Goal: Task Accomplishment & Management: Complete application form

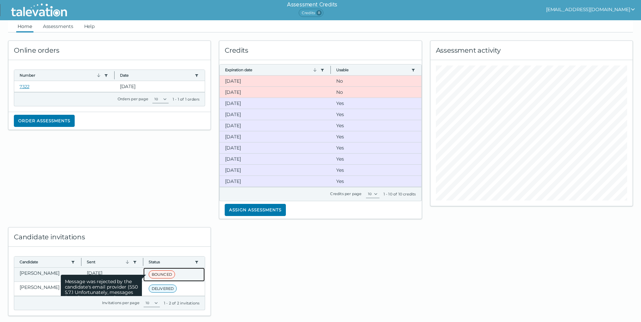
click at [159, 274] on span "BOUNCED" at bounding box center [162, 275] width 26 height 8
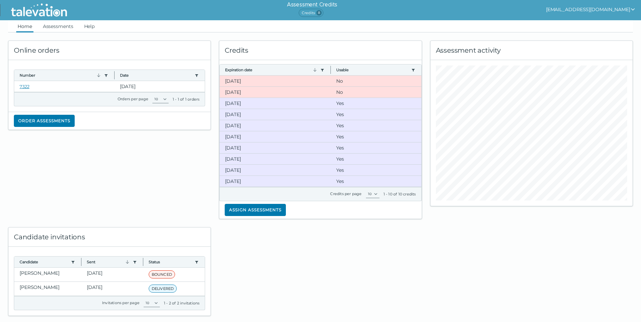
drag, startPoint x: 159, startPoint y: 274, endPoint x: 257, endPoint y: 271, distance: 98.4
click at [257, 271] on div at bounding box center [320, 267] width 211 height 97
click at [27, 274] on clr-dg-cell "[PERSON_NAME]" at bounding box center [47, 275] width 67 height 14
click at [249, 271] on div at bounding box center [320, 267] width 211 height 97
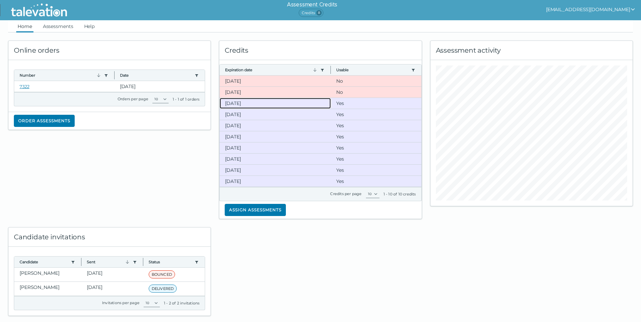
click at [231, 105] on clr-dg-cell "[DATE]" at bounding box center [275, 103] width 111 height 11
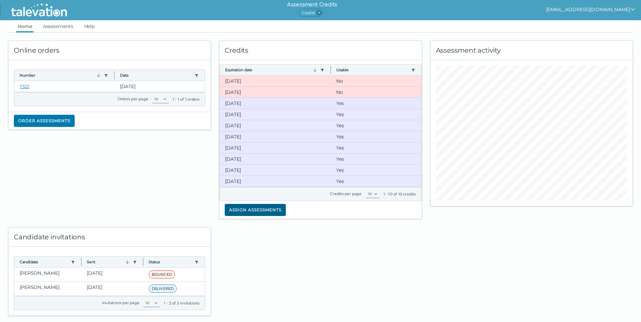
click at [260, 209] on button "Assign assessments" at bounding box center [255, 210] width 61 height 12
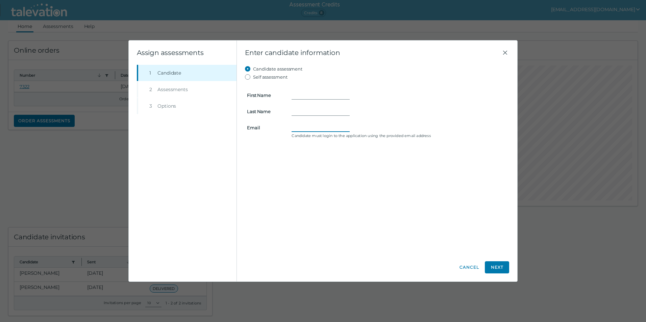
paste input "[EMAIL_ADDRESS][DOMAIN_NAME]"
type input "[EMAIL_ADDRESS][DOMAIN_NAME]"
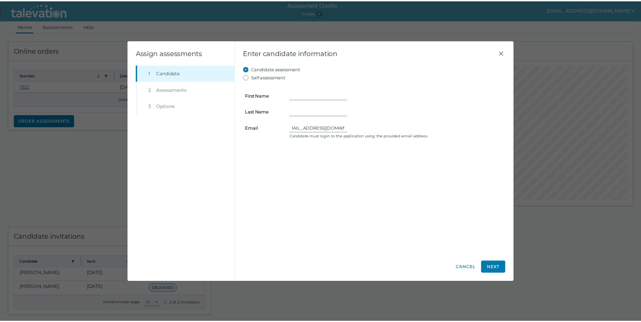
scroll to position [0, 0]
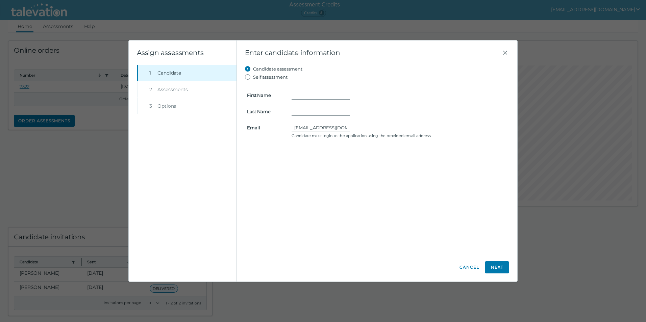
click at [444, 103] on form "First Name Last Name Email [EMAIL_ADDRESS][DOMAIN_NAME] Candidate must login to…" at bounding box center [377, 110] width 264 height 59
paste input "[PERSON_NAME]"
drag, startPoint x: 325, startPoint y: 97, endPoint x: 304, endPoint y: 95, distance: 20.4
click at [304, 95] on input "[PERSON_NAME]" at bounding box center [321, 95] width 58 height 8
drag, startPoint x: 325, startPoint y: 95, endPoint x: 303, endPoint y: 94, distance: 22.4
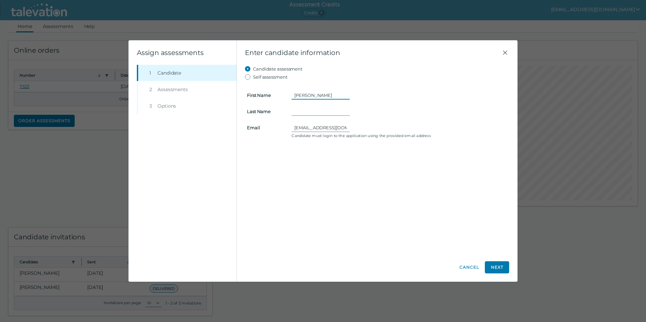
click at [303, 94] on input "[PERSON_NAME]" at bounding box center [321, 95] width 58 height 8
type input "[PERSON_NAME]"
click at [298, 108] on input "Last Name" at bounding box center [321, 111] width 58 height 8
paste input "[PERSON_NAME]"
type input "[PERSON_NAME]"
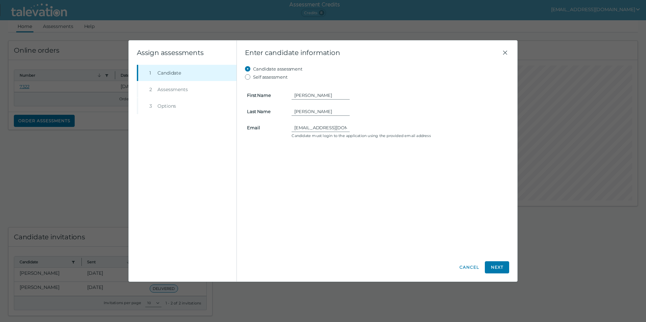
click at [394, 178] on div "Candidate assessment Self assessment First Name [PERSON_NAME] Last Name [PERSON…" at bounding box center [377, 159] width 264 height 189
click at [500, 267] on button "Next" at bounding box center [497, 267] width 24 height 12
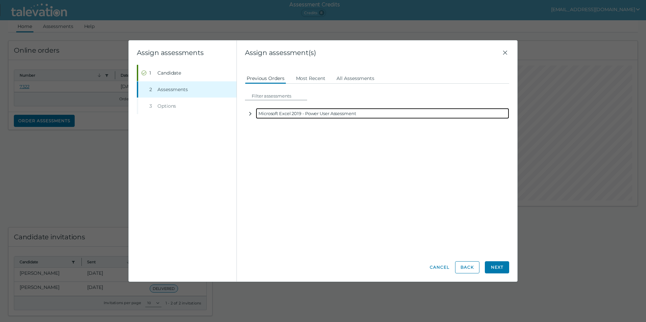
click at [253, 115] on icon "button" at bounding box center [250, 113] width 5 height 5
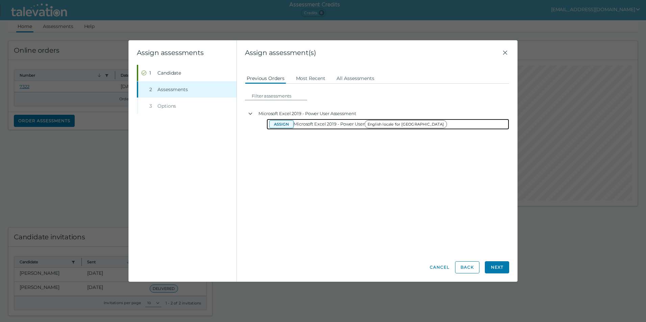
click at [282, 123] on button "Assign" at bounding box center [281, 124] width 24 height 8
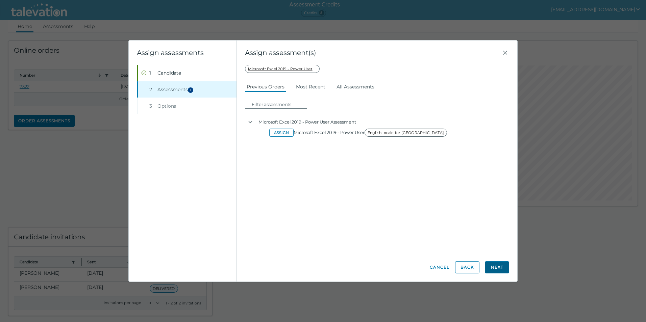
click at [499, 267] on button "Next" at bounding box center [497, 267] width 24 height 12
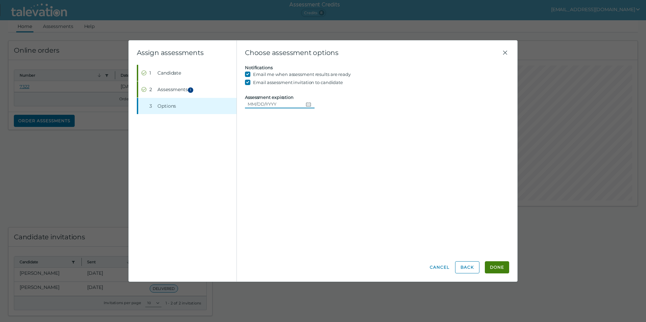
click at [306, 103] on icon "Choose date" at bounding box center [308, 104] width 5 height 5
click at [282, 185] on button "19" at bounding box center [281, 186] width 12 height 12
type input "[DATE]"
click at [498, 268] on button "Done" at bounding box center [497, 267] width 24 height 12
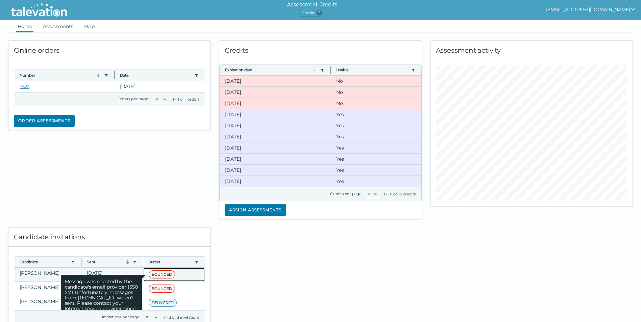
click at [157, 275] on span "BOUNCED" at bounding box center [162, 275] width 26 height 8
drag, startPoint x: 157, startPoint y: 275, endPoint x: 130, endPoint y: 287, distance: 29.5
click at [130, 287] on span "Message was rejected by the candidate's email provider (550 5.7.1 Unfortunately…" at bounding box center [101, 322] width 81 height 95
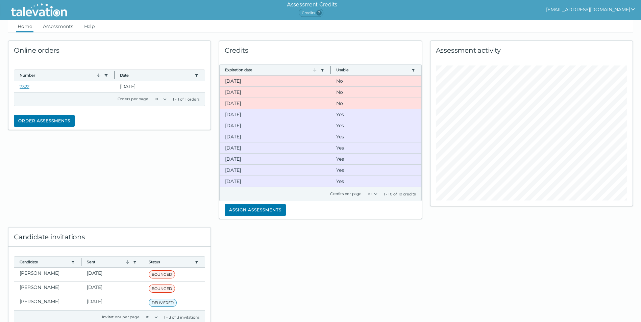
click at [222, 284] on div at bounding box center [320, 274] width 211 height 111
click at [46, 278] on clr-dg-cell "[PERSON_NAME]" at bounding box center [47, 275] width 67 height 14
click at [257, 212] on button "Assign assessments" at bounding box center [255, 210] width 61 height 12
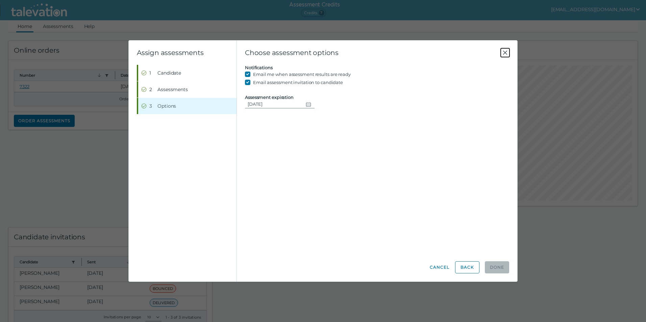
click at [508, 49] on icon "Close" at bounding box center [505, 53] width 8 height 8
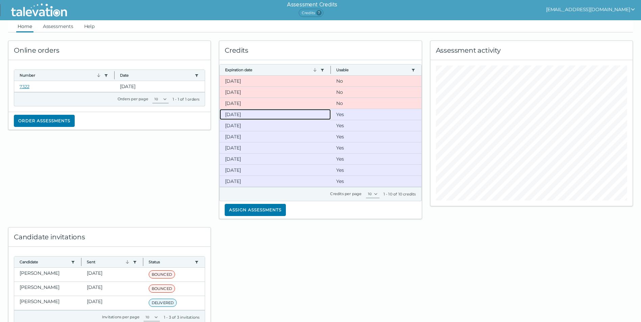
click at [243, 118] on clr-dg-cell "[DATE]" at bounding box center [275, 114] width 111 height 11
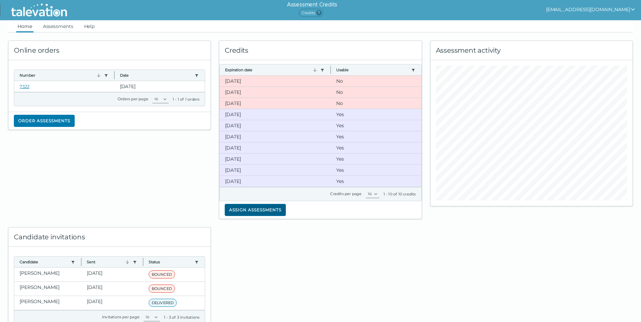
click at [248, 208] on button "Assign assessments" at bounding box center [255, 210] width 61 height 12
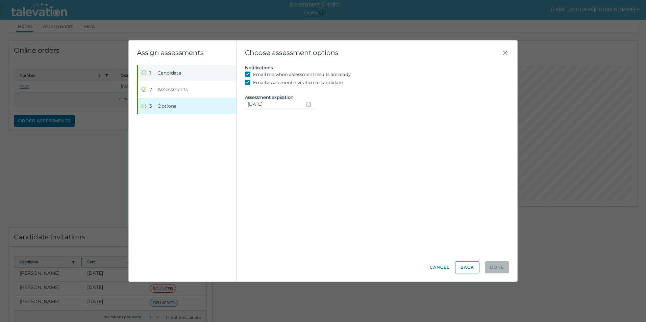
click at [178, 75] on span "Candidate" at bounding box center [169, 73] width 24 height 7
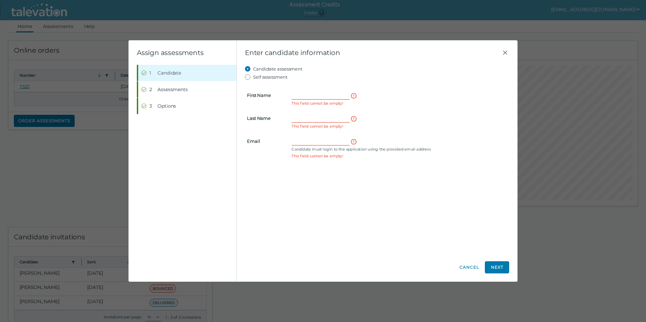
drag, startPoint x: 305, startPoint y: 136, endPoint x: 299, endPoint y: 105, distance: 30.9
click at [299, 105] on clr-control-error "This field cannot be empty!" at bounding box center [400, 103] width 216 height 5
click at [299, 141] on input "Email" at bounding box center [321, 141] width 58 height 8
paste input "[EMAIL_ADDRESS][DOMAIN_NAME]"
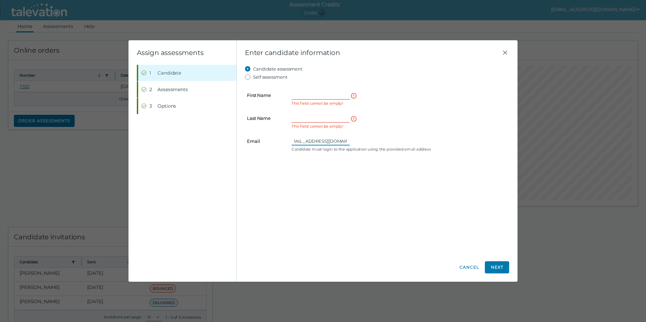
click at [329, 140] on input "[EMAIL_ADDRESS][DOMAIN_NAME]" at bounding box center [321, 141] width 58 height 8
click at [335, 140] on input "[EMAIL_ADDRESS][DOMAIN_NAME]" at bounding box center [321, 141] width 58 height 8
type input "[EMAIL_ADDRESS][DOMAIN_NAME]"
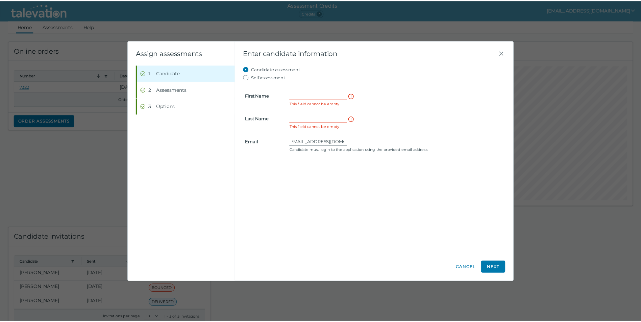
scroll to position [0, 0]
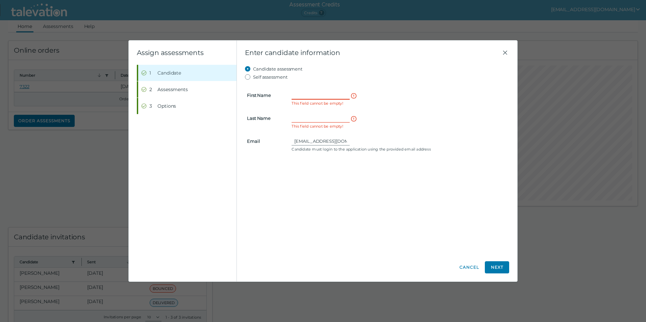
click at [315, 91] on form "First Name This field cannot be empty! Last Name This field cannot be empty! Em…" at bounding box center [377, 117] width 264 height 73
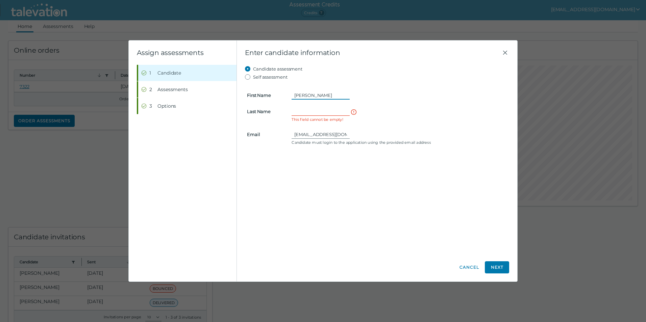
type input "[PERSON_NAME]"
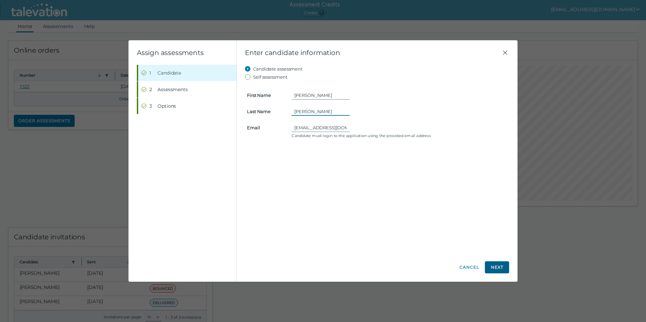
type input "[PERSON_NAME]"
click at [494, 270] on button "Next" at bounding box center [497, 267] width 24 height 12
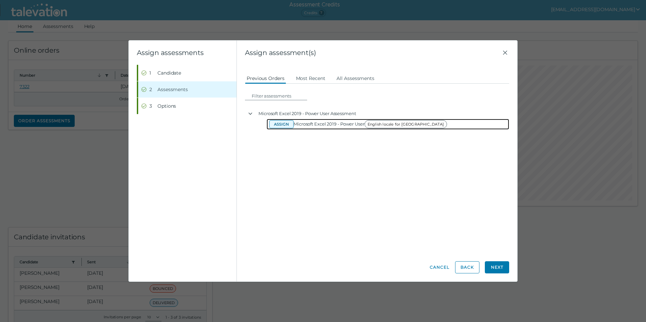
click at [279, 127] on button "Assign" at bounding box center [281, 124] width 24 height 8
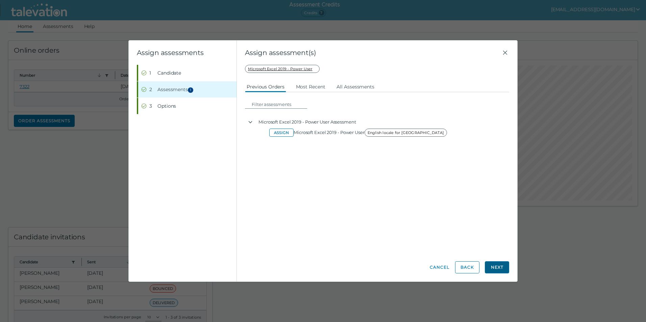
click at [496, 265] on button "Next" at bounding box center [497, 267] width 24 height 12
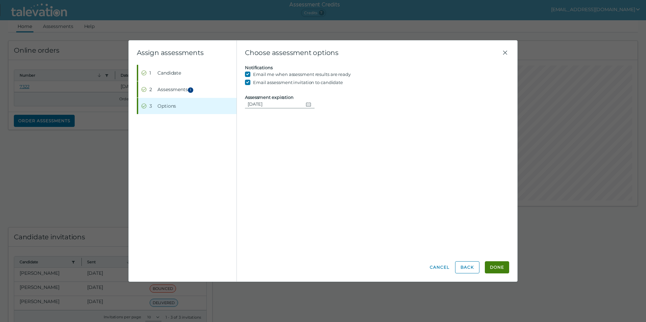
click at [496, 265] on button "Done" at bounding box center [497, 267] width 24 height 12
